Goal: Task Accomplishment & Management: Complete application form

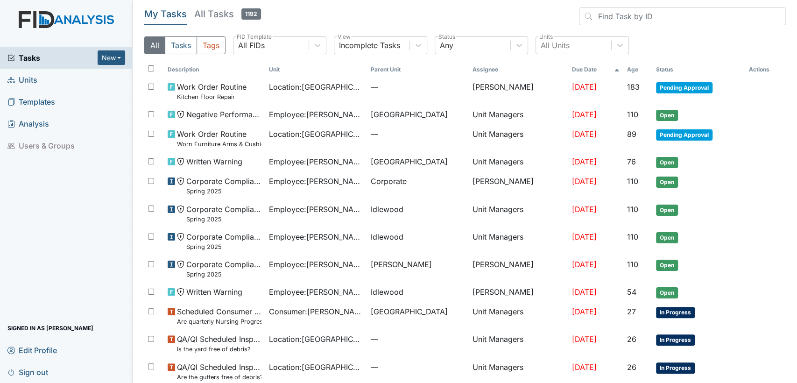
click at [59, 81] on link "Units" at bounding box center [66, 80] width 133 height 22
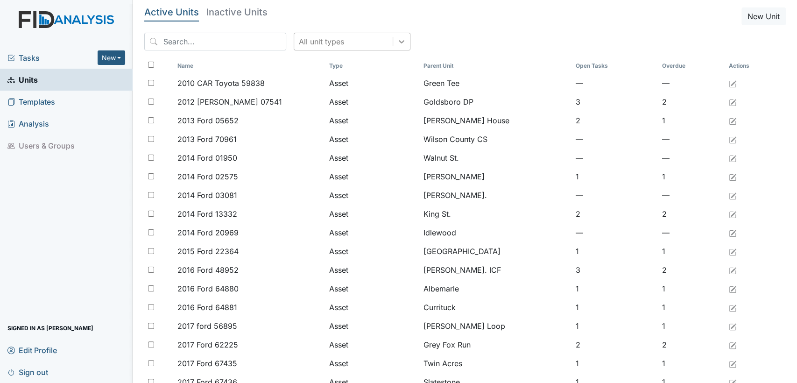
click at [393, 42] on div at bounding box center [401, 41] width 17 height 17
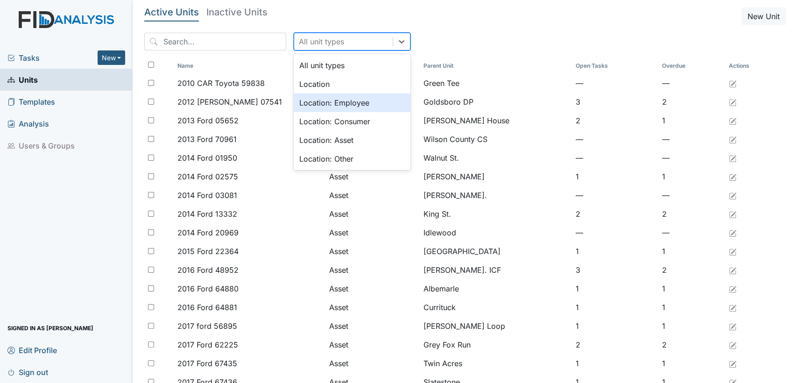
click at [353, 101] on div "Location: Employee" at bounding box center [352, 102] width 117 height 19
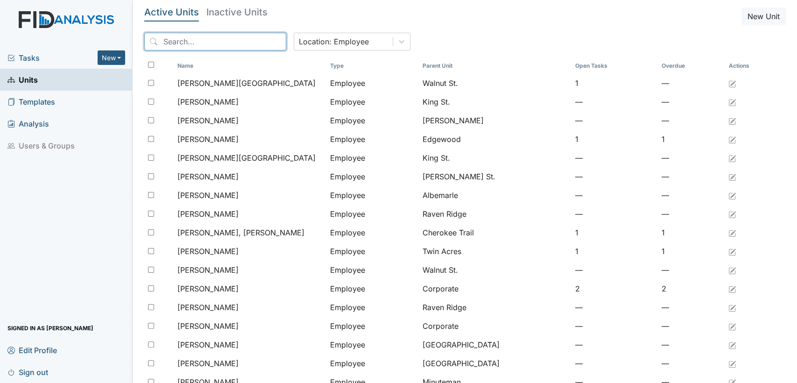
click at [232, 38] on input "search" at bounding box center [215, 42] width 142 height 18
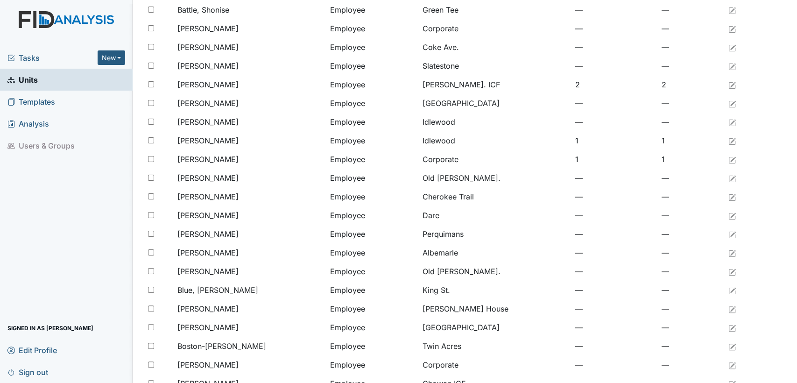
scroll to position [665, 0]
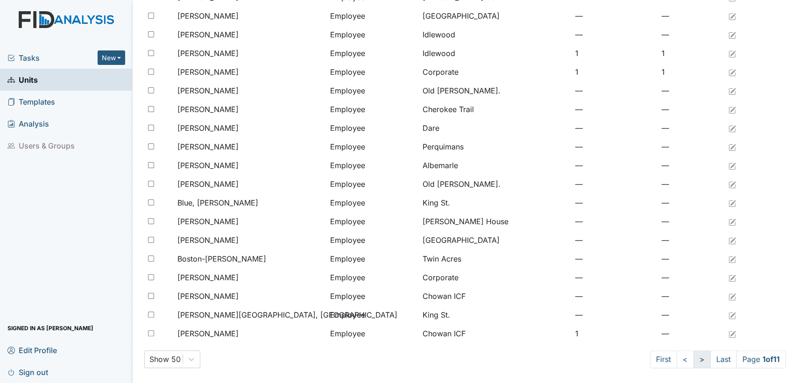
click at [693, 359] on link ">" at bounding box center [701, 359] width 17 height 18
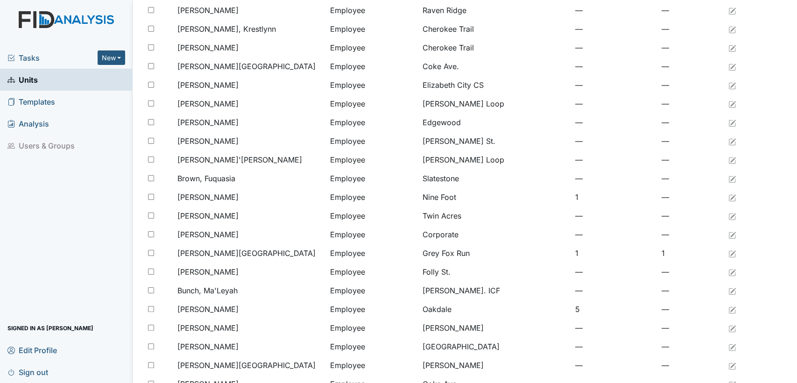
scroll to position [153, 0]
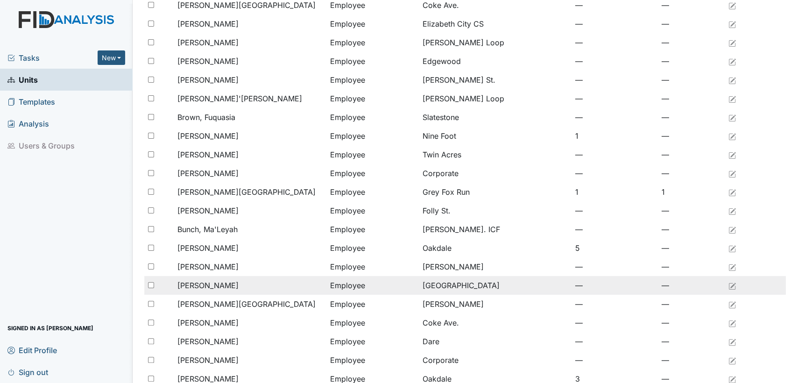
click at [198, 286] on span "Burnett, Diane" at bounding box center [207, 285] width 61 height 11
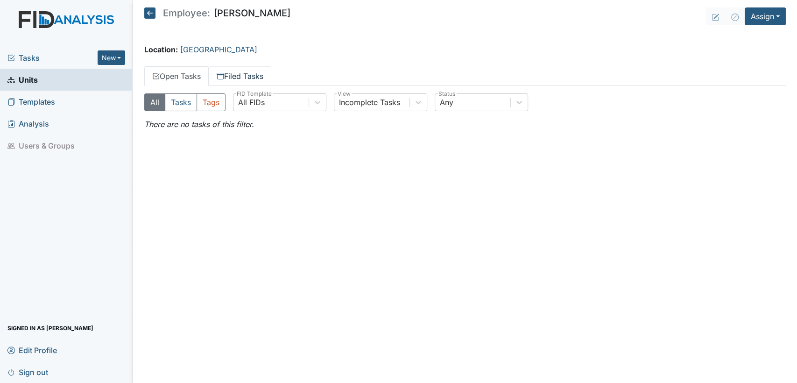
click at [243, 77] on link "Filed Tasks" at bounding box center [240, 76] width 63 height 20
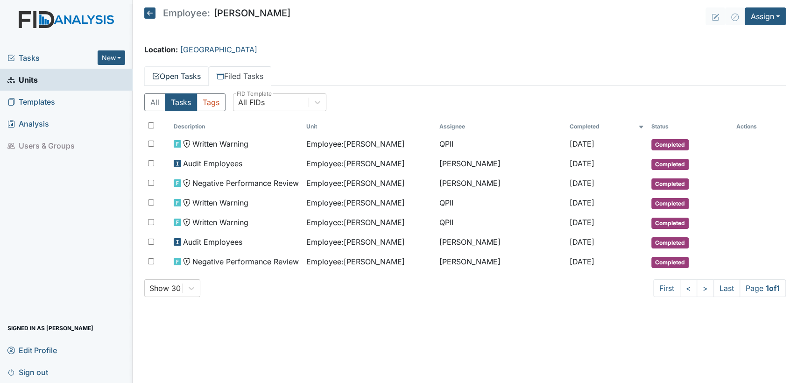
click at [193, 72] on link "Open Tasks" at bounding box center [176, 76] width 64 height 20
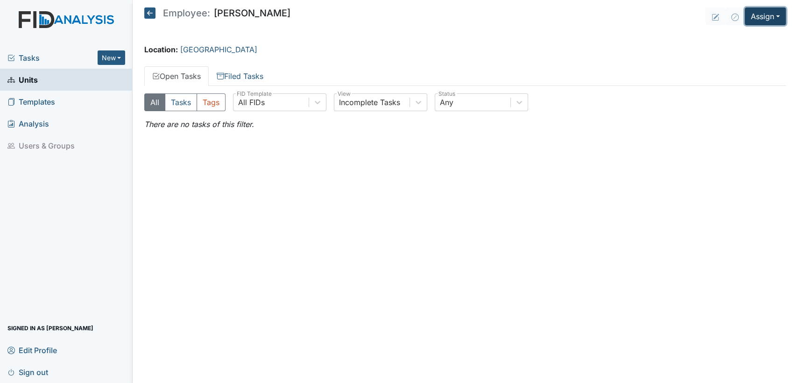
click at [776, 14] on button "Assign" at bounding box center [765, 16] width 41 height 18
click at [753, 35] on link "Assign Form" at bounding box center [743, 37] width 84 height 15
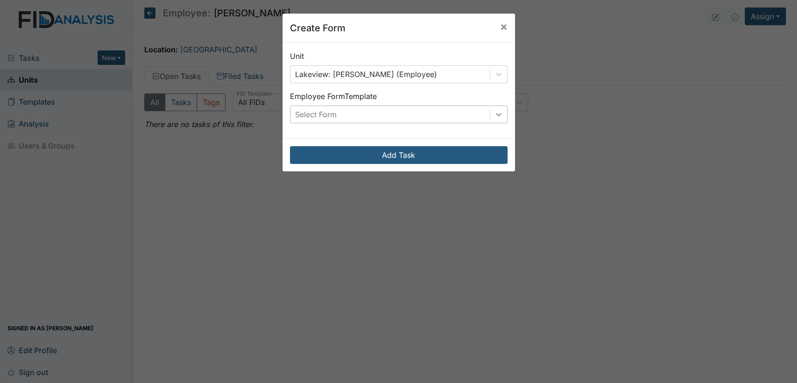
click at [500, 115] on div at bounding box center [498, 114] width 17 height 17
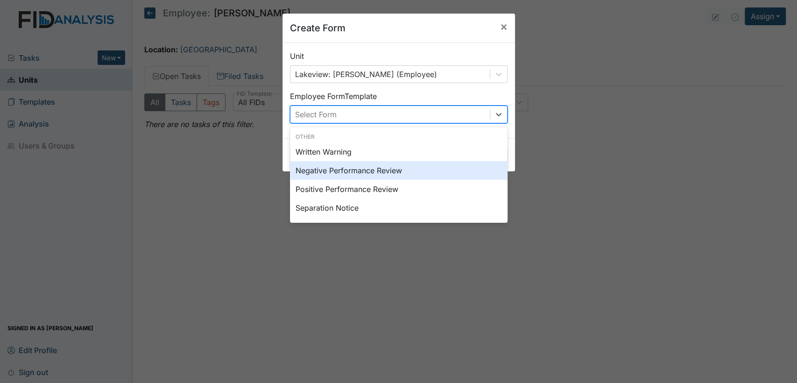
click at [430, 167] on div "Negative Performance Review" at bounding box center [399, 170] width 218 height 19
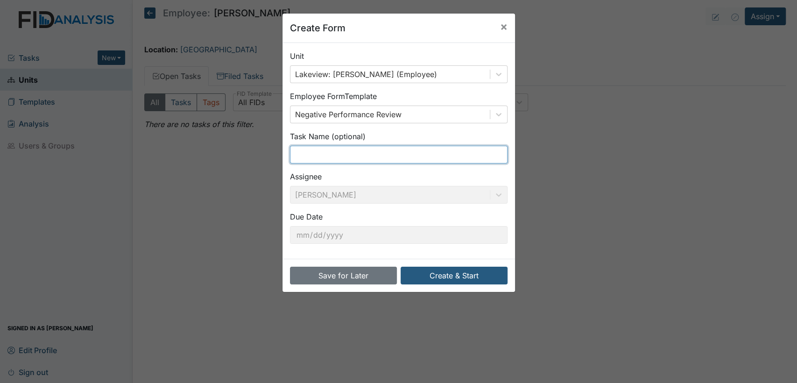
click at [432, 153] on input "text" at bounding box center [399, 155] width 218 height 18
click at [292, 155] on input "Dinner Observation 8 18 2025" at bounding box center [399, 155] width 218 height 18
type input "Camera Dinner Observation [DATE]"
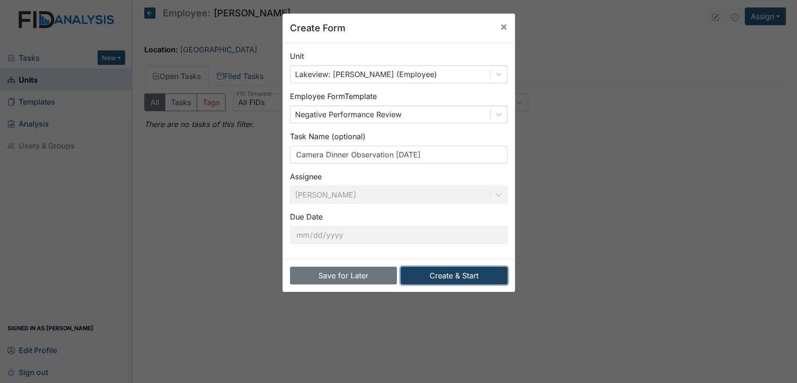
click at [457, 278] on button "Create & Start" at bounding box center [454, 276] width 107 height 18
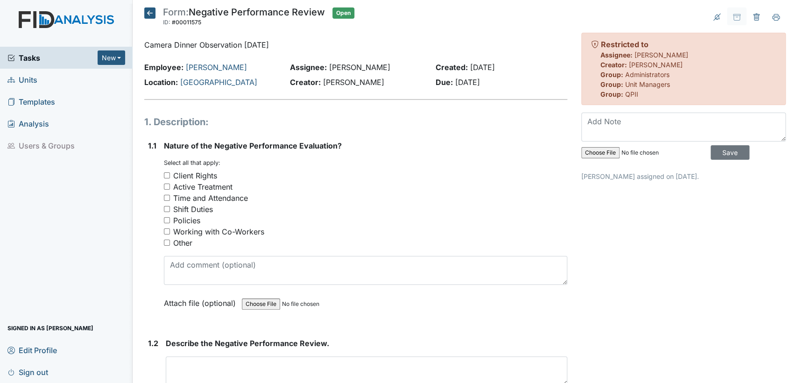
click at [165, 185] on input "Active Treatment" at bounding box center [167, 186] width 6 height 6
checkbox input "true"
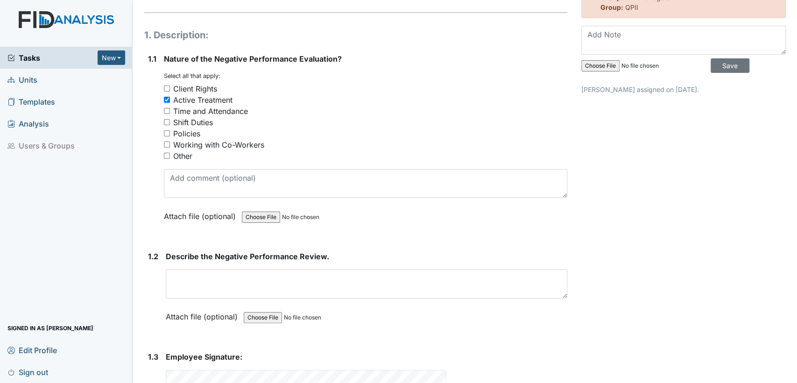
scroll to position [87, 0]
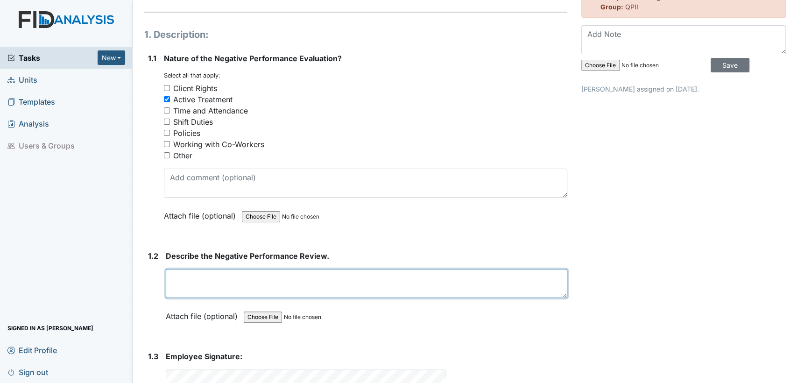
click at [198, 274] on textarea at bounding box center [366, 283] width 401 height 29
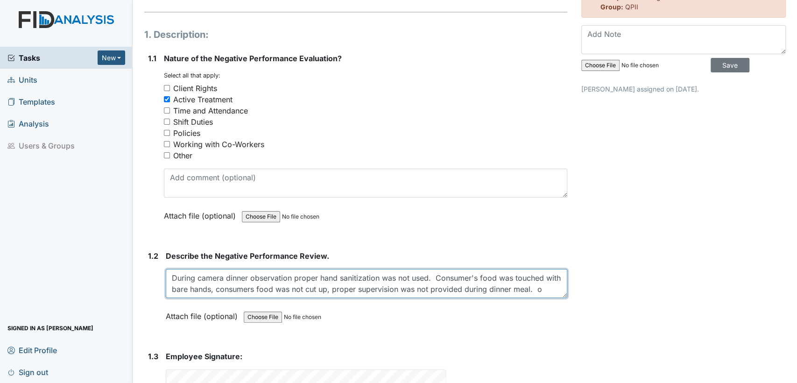
scroll to position [7, 0]
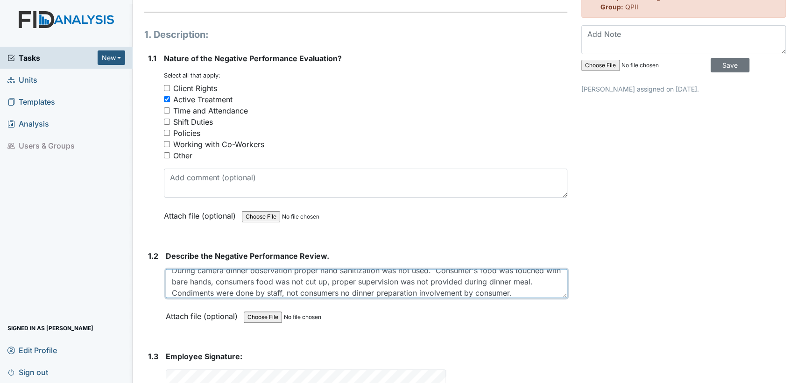
click at [342, 282] on textarea "During camera dinner observation proper hand sanitization was not used. Consume…" at bounding box center [366, 283] width 401 height 29
click at [367, 289] on textarea "During camera dinner observation proper hand sanitization was not used. Consume…" at bounding box center [366, 283] width 401 height 29
click at [409, 290] on textarea "During camera dinner observation proper hand sanitization was not used. Consume…" at bounding box center [366, 283] width 401 height 29
click at [427, 292] on textarea "During camera dinner observation proper hand sanitization was not used. Consume…" at bounding box center [366, 283] width 401 height 29
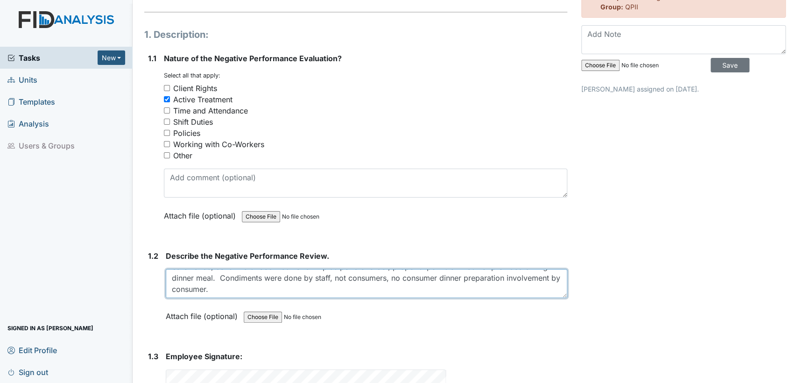
click at [217, 289] on textarea "During camera dinner observation proper hand sanitization was not used. Consume…" at bounding box center [366, 283] width 401 height 29
click at [213, 289] on textarea "During camera dinner observation proper hand sanitization was not used. Consume…" at bounding box center [366, 283] width 401 height 29
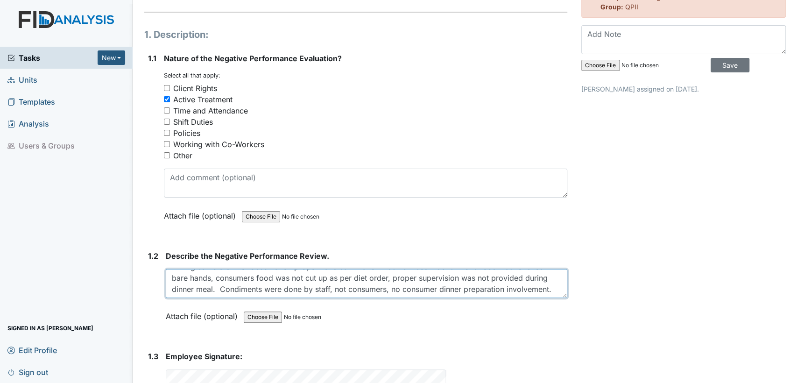
type textarea "During camera dinner observation proper hand sanitization was not used. Consume…"
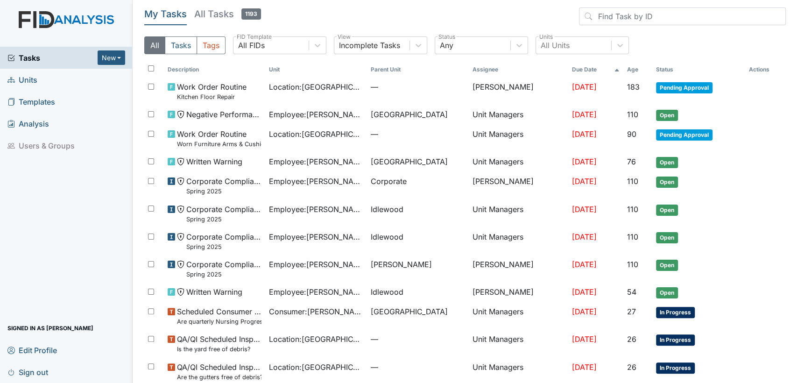
click at [64, 85] on link "Units" at bounding box center [66, 80] width 133 height 22
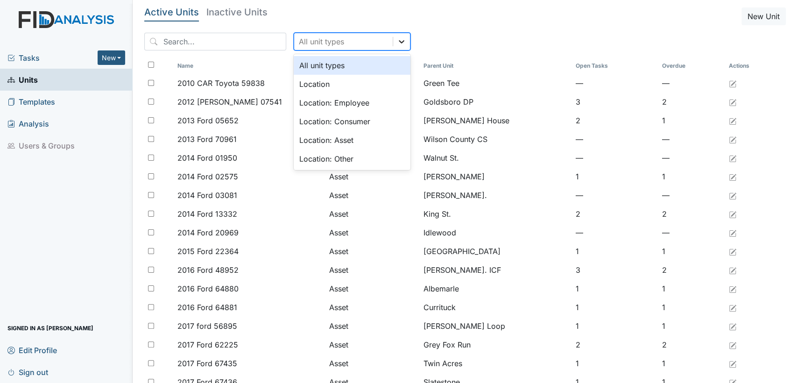
click at [393, 37] on div at bounding box center [401, 41] width 17 height 17
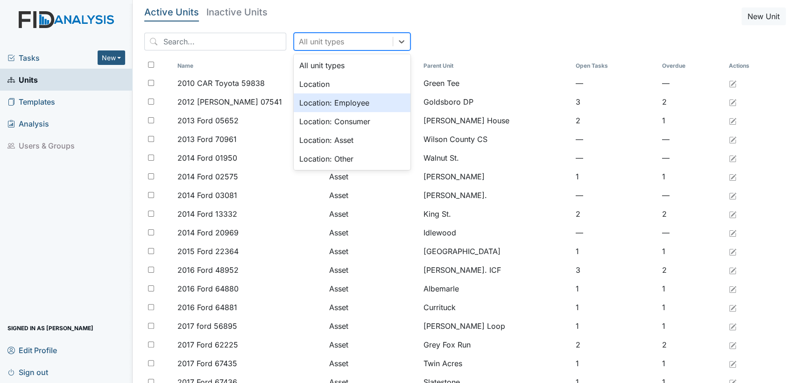
click at [351, 105] on div "Location: Employee" at bounding box center [352, 102] width 117 height 19
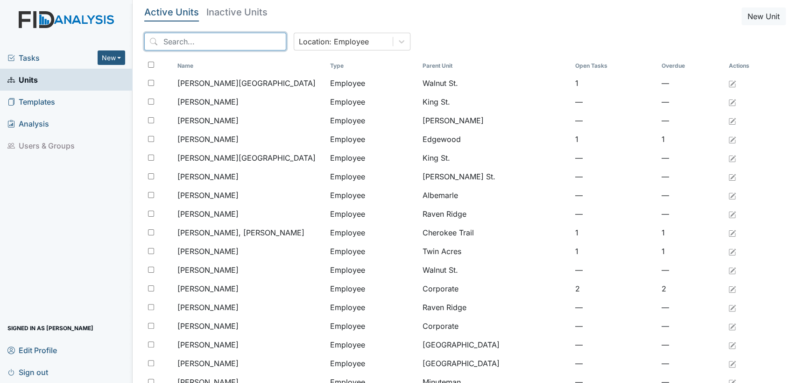
click at [229, 43] on input "search" at bounding box center [215, 42] width 142 height 18
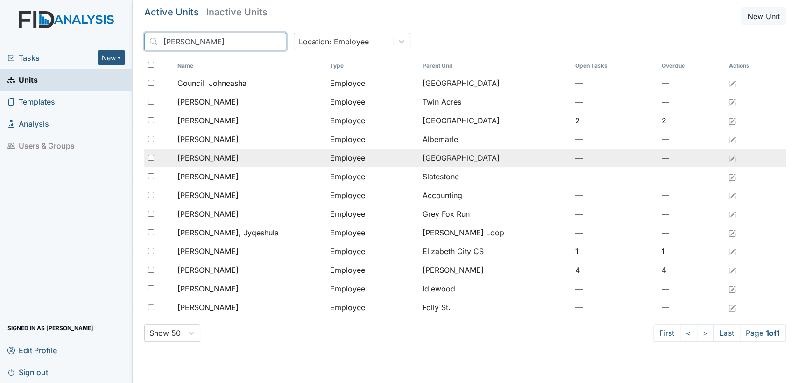
type input "john"
click at [149, 156] on input "checkbox" at bounding box center [151, 158] width 6 height 6
checkbox input "true"
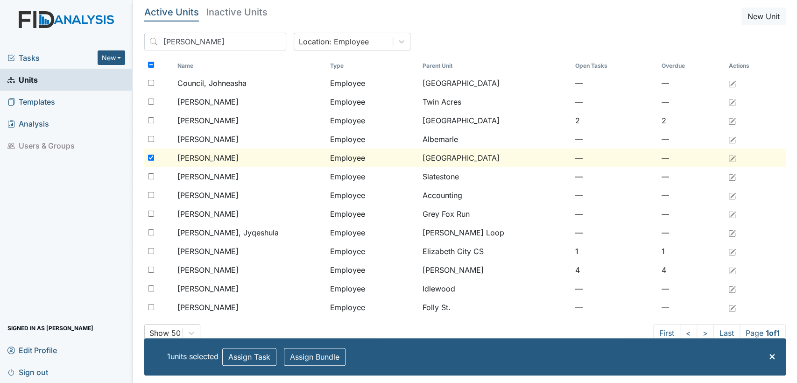
click at [234, 162] on span "[PERSON_NAME]" at bounding box center [207, 157] width 61 height 11
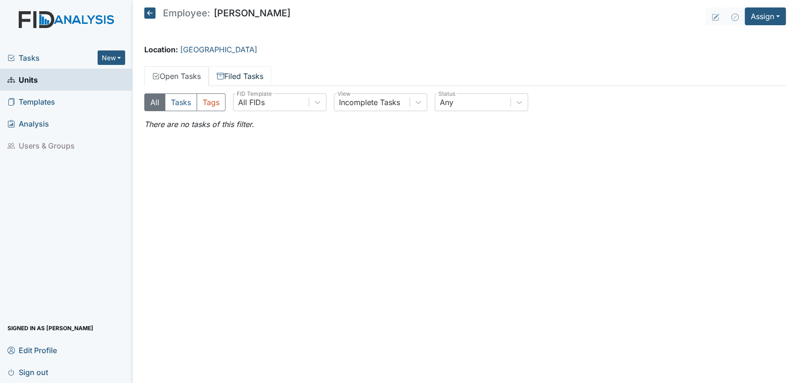
click at [232, 71] on link "Filed Tasks" at bounding box center [240, 76] width 63 height 20
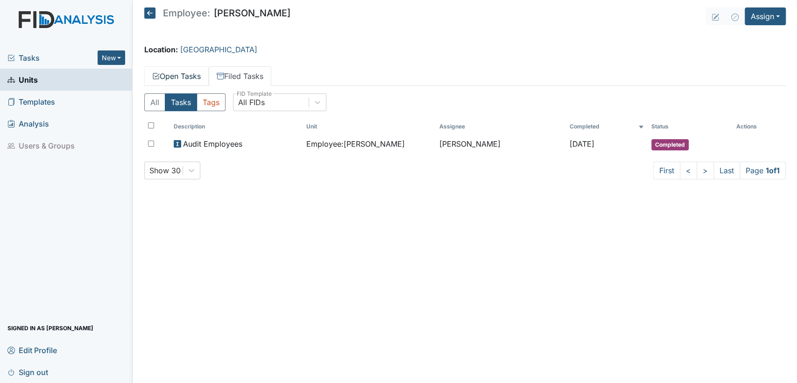
click at [190, 84] on link "Open Tasks" at bounding box center [176, 76] width 64 height 20
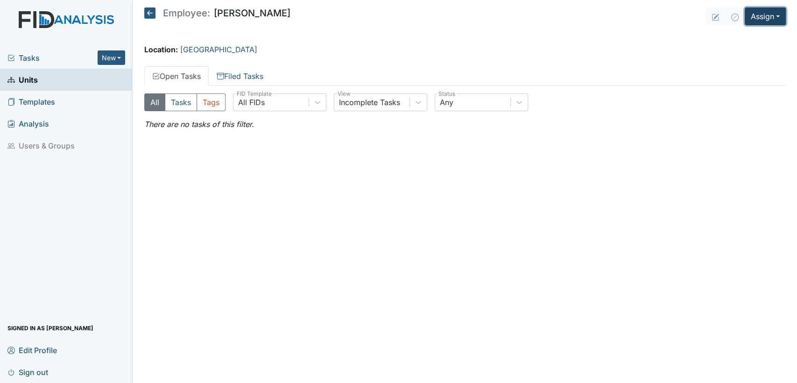
click at [781, 15] on button "Assign" at bounding box center [765, 16] width 41 height 18
click at [759, 39] on link "Assign Form" at bounding box center [743, 37] width 84 height 15
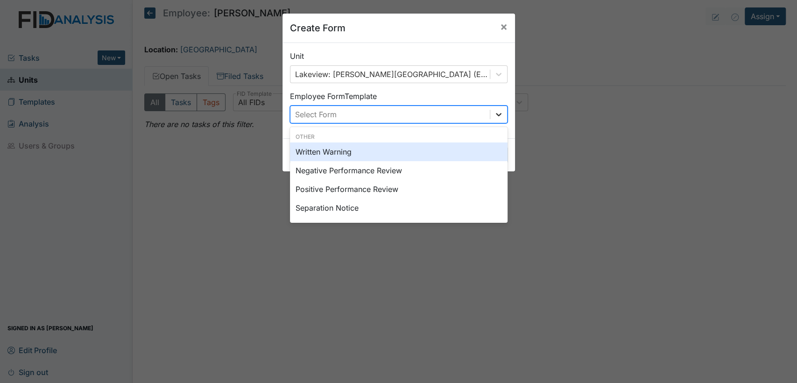
click at [497, 113] on icon at bounding box center [498, 114] width 9 height 9
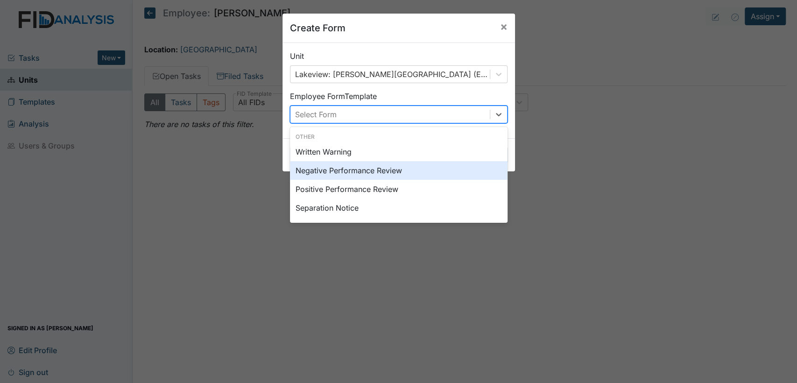
click at [453, 173] on div "Negative Performance Review" at bounding box center [399, 170] width 218 height 19
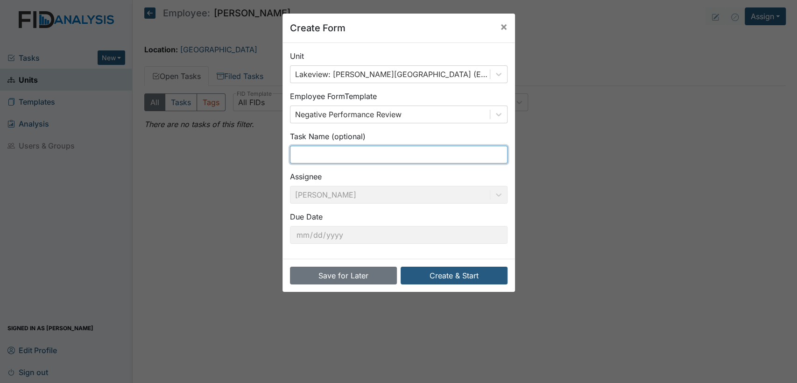
click at [393, 155] on input "text" at bounding box center [399, 155] width 218 height 18
type input "Camera Dinner Observation [DATE]"
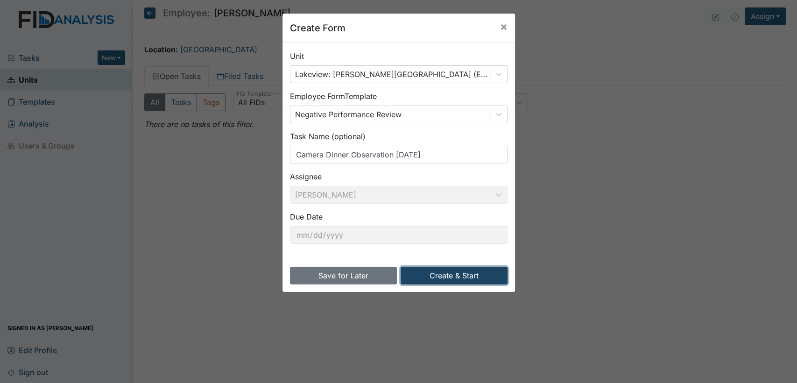
click at [435, 277] on button "Create & Start" at bounding box center [454, 276] width 107 height 18
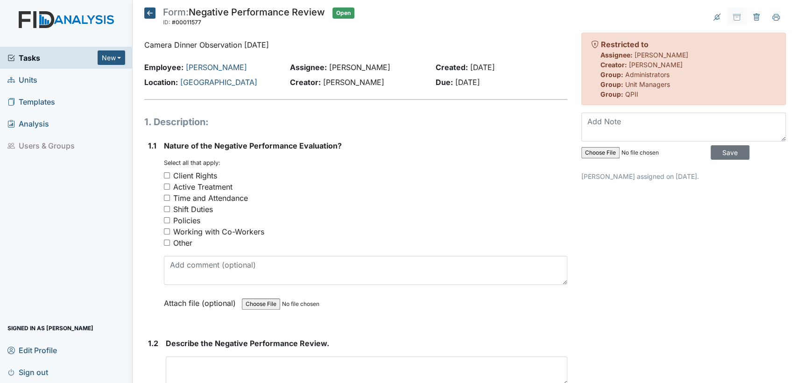
click at [167, 187] on input "Active Treatment" at bounding box center [167, 186] width 6 height 6
checkbox input "true"
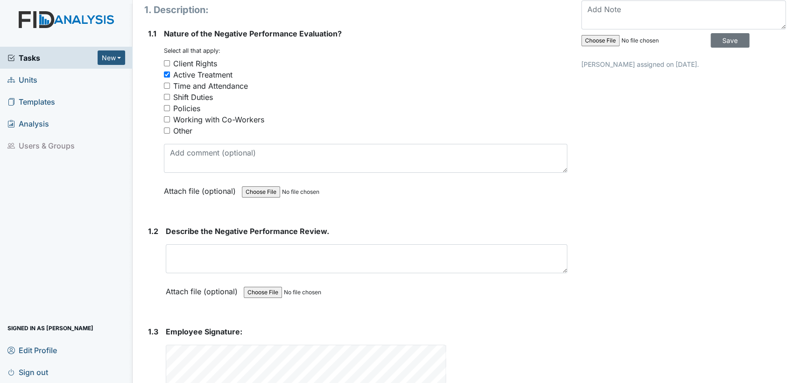
scroll to position [113, 0]
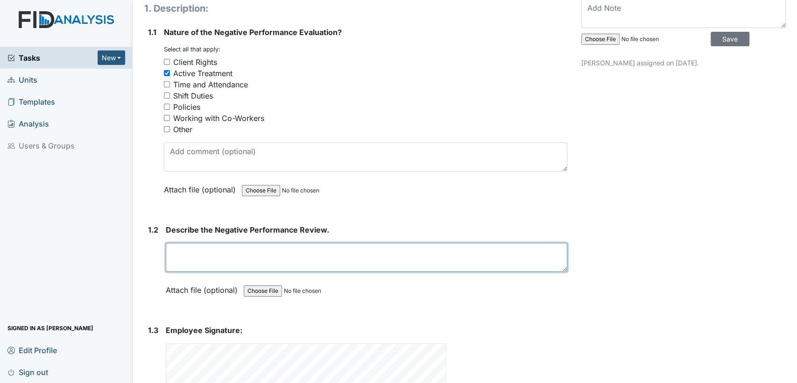
click at [330, 259] on textarea at bounding box center [366, 257] width 401 height 29
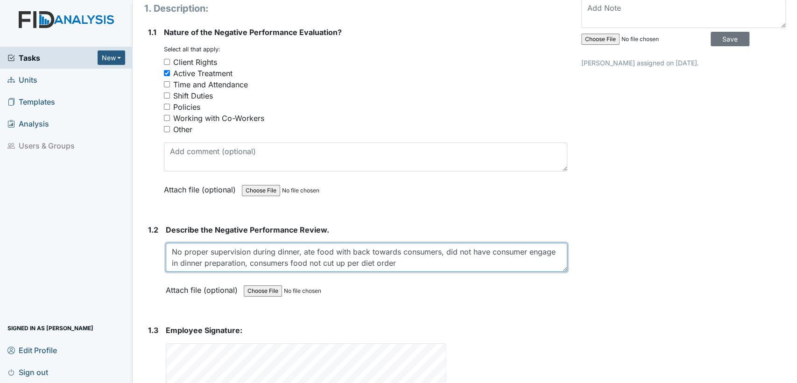
type textarea "No proper supervision during dinner, ate food with back towards consumers, did …"
